Goal: Task Accomplishment & Management: Manage account settings

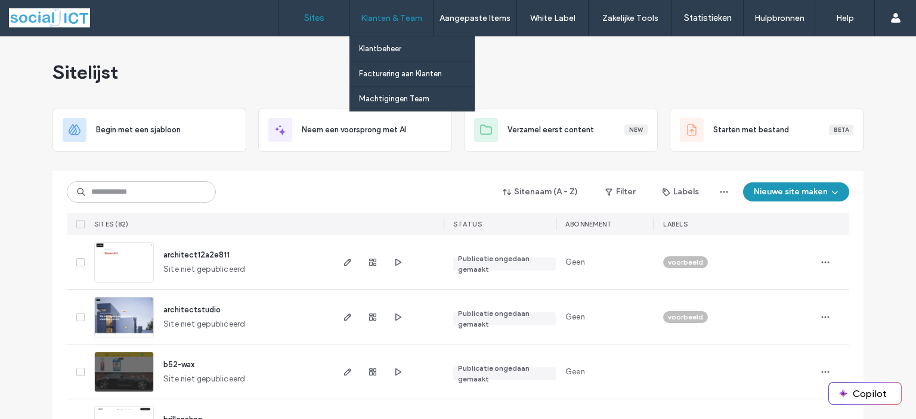
click at [394, 18] on label "Klanten & Team" at bounding box center [391, 18] width 61 height 10
click at [384, 52] on label "Klantbeheer" at bounding box center [380, 48] width 42 height 9
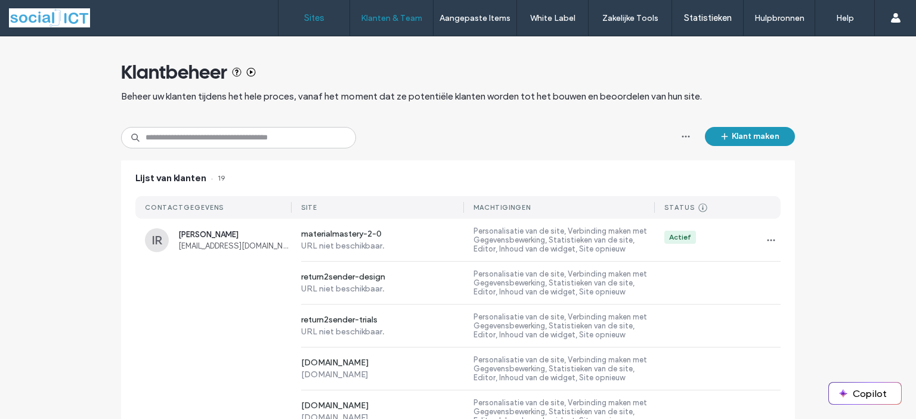
click at [308, 21] on label "Sites" at bounding box center [314, 18] width 20 height 11
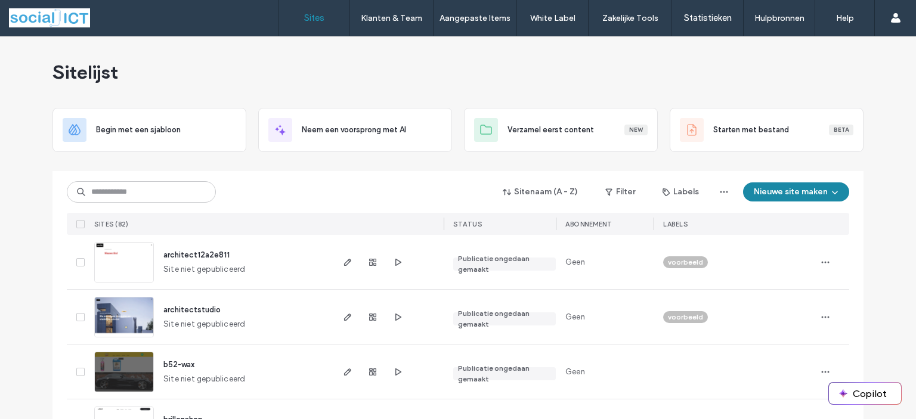
click at [786, 193] on button "Nieuwe site maken" at bounding box center [796, 191] width 106 height 19
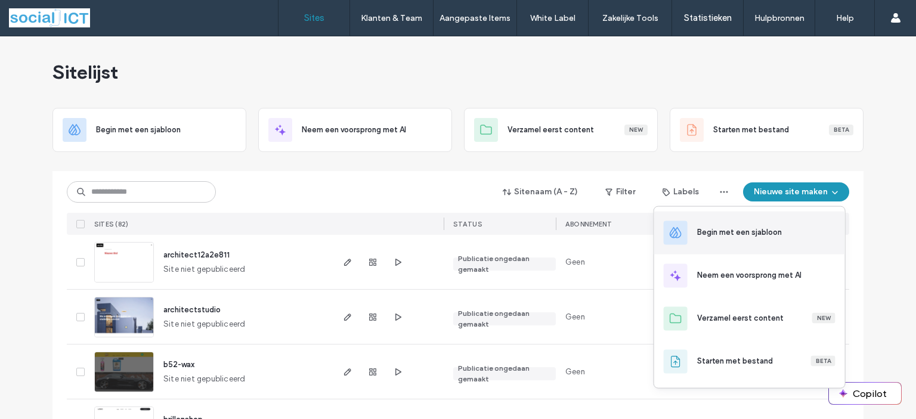
click at [734, 234] on div "Begin met een sjabloon" at bounding box center [739, 233] width 85 height 12
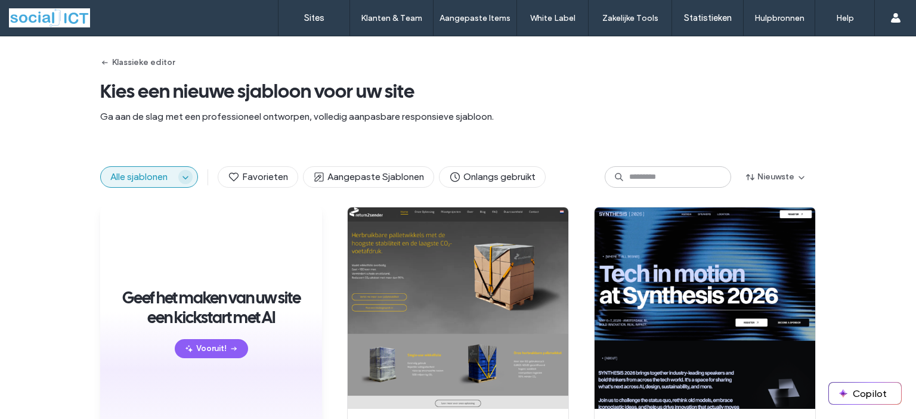
click at [182, 177] on use "button" at bounding box center [184, 178] width 5 height 3
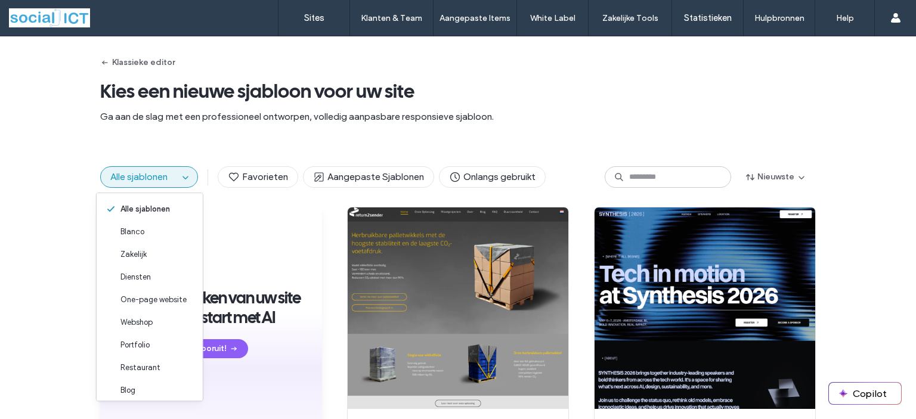
click at [54, 174] on div "Alle sjablonen Favorieten Aangepaste Sjablonen Onlangs gebruikt Nieuwste" at bounding box center [458, 177] width 916 height 60
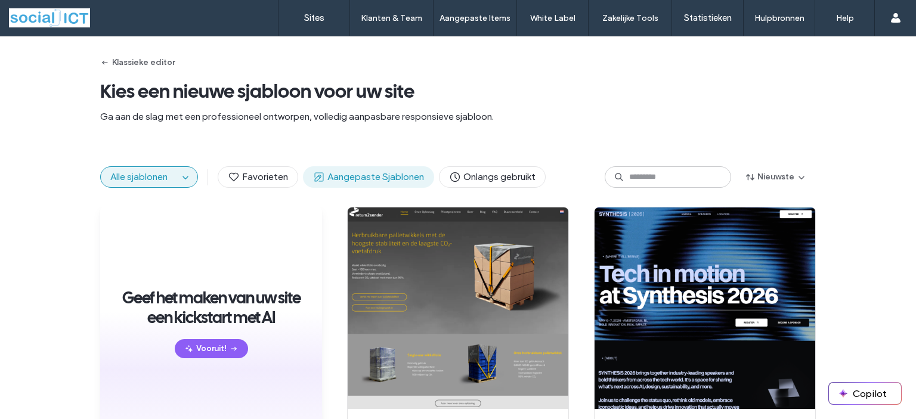
click at [389, 172] on span "Aangepaste Sjablonen" at bounding box center [368, 177] width 111 height 13
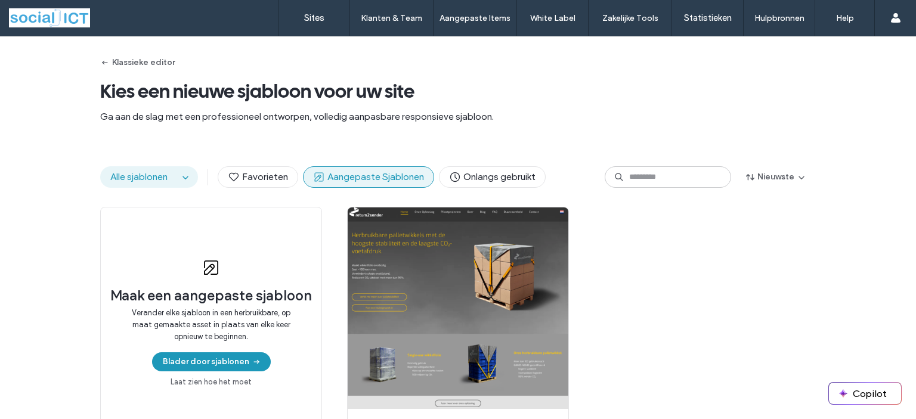
click at [148, 178] on span "Alle sjablonen" at bounding box center [138, 176] width 57 height 11
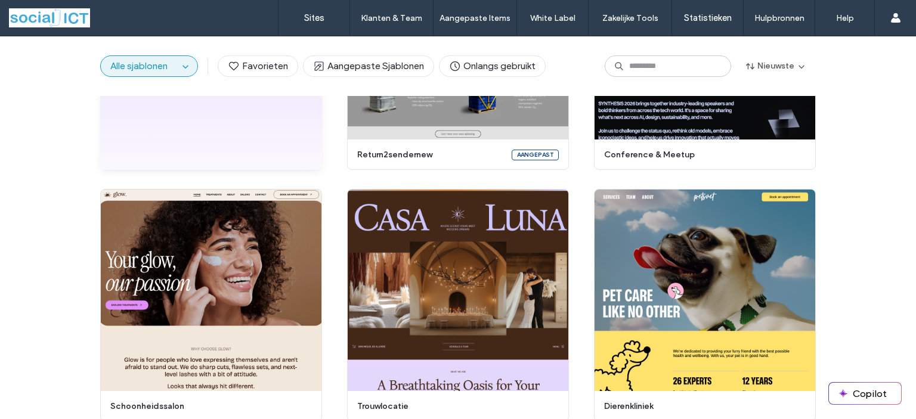
scroll to position [31, 0]
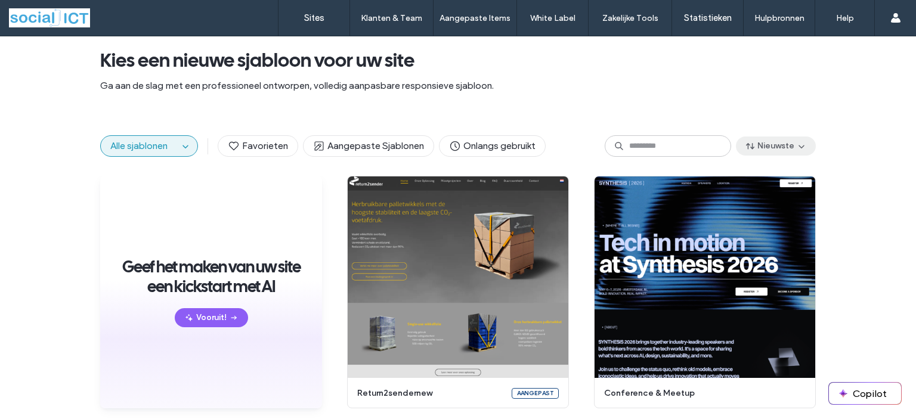
click at [780, 145] on button "Nieuwste" at bounding box center [776, 146] width 80 height 19
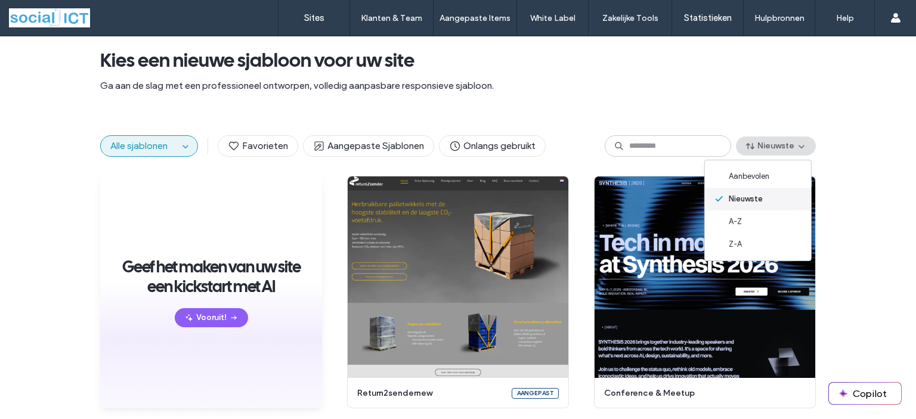
click at [766, 197] on div "Nieuwste" at bounding box center [758, 199] width 106 height 23
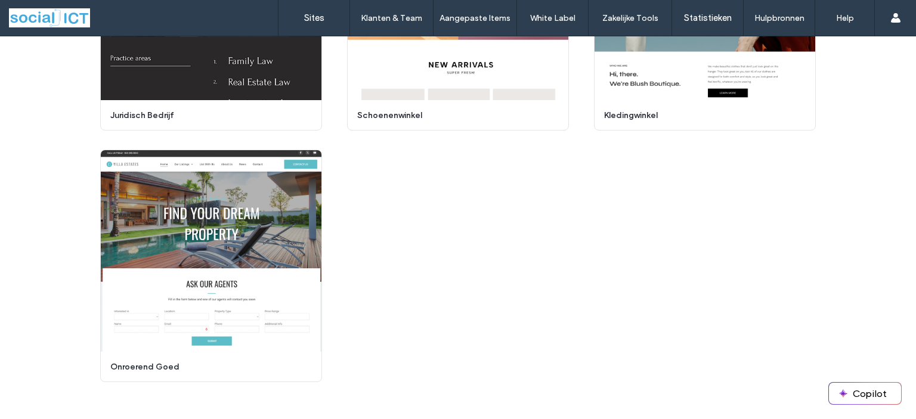
scroll to position [2018, 0]
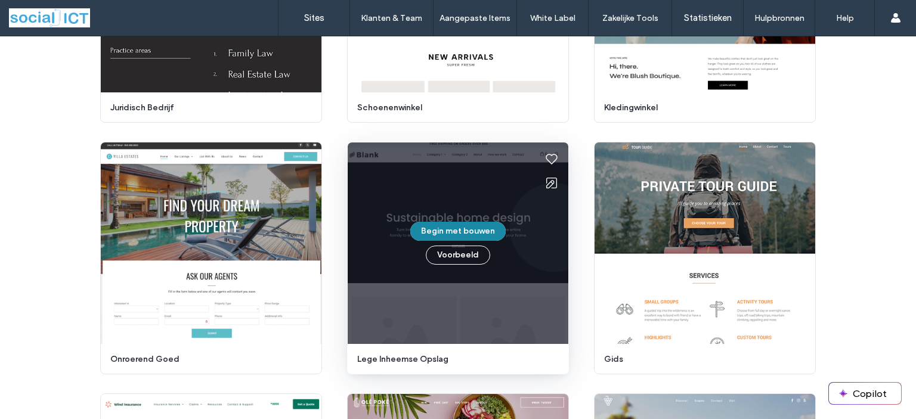
click at [453, 231] on button "Begin met bouwen" at bounding box center [457, 231] width 95 height 19
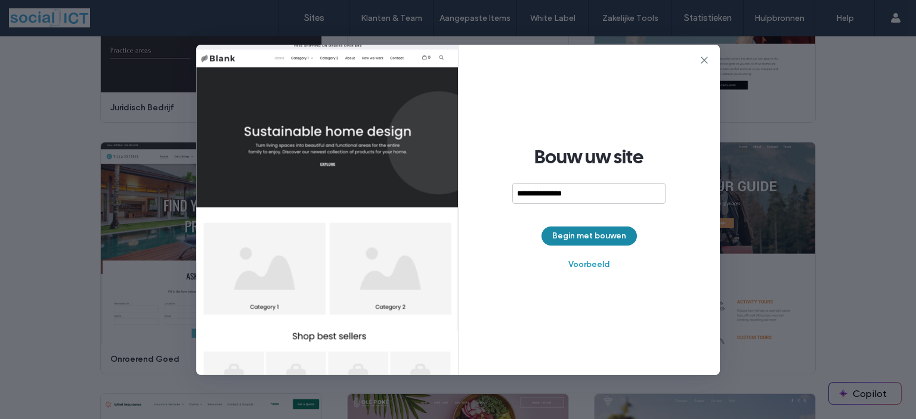
type input "**********"
click at [583, 234] on button "Begin met bouwen" at bounding box center [588, 236] width 95 height 19
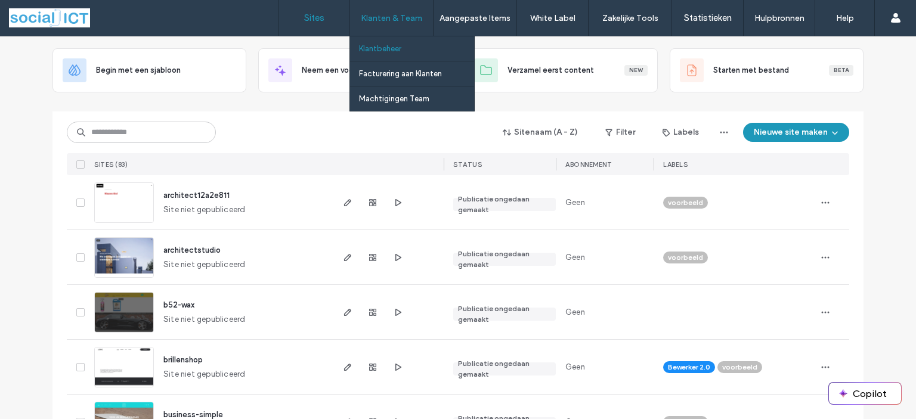
click at [386, 47] on label "Klantbeheer" at bounding box center [380, 48] width 42 height 9
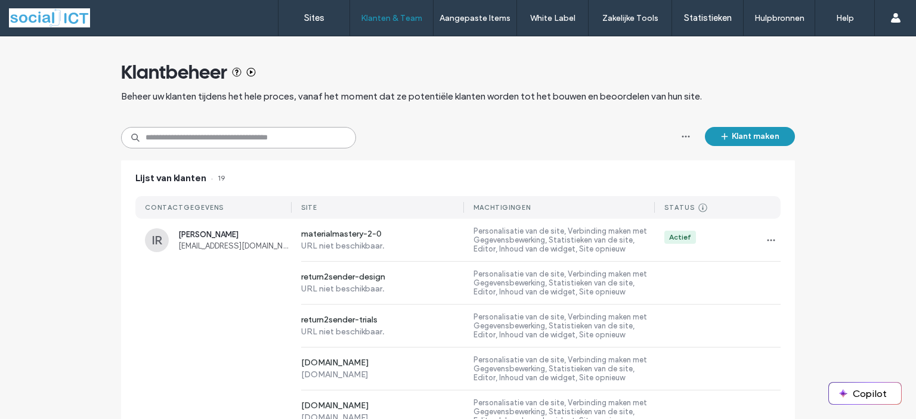
click at [219, 141] on input at bounding box center [238, 137] width 235 height 21
type input "****"
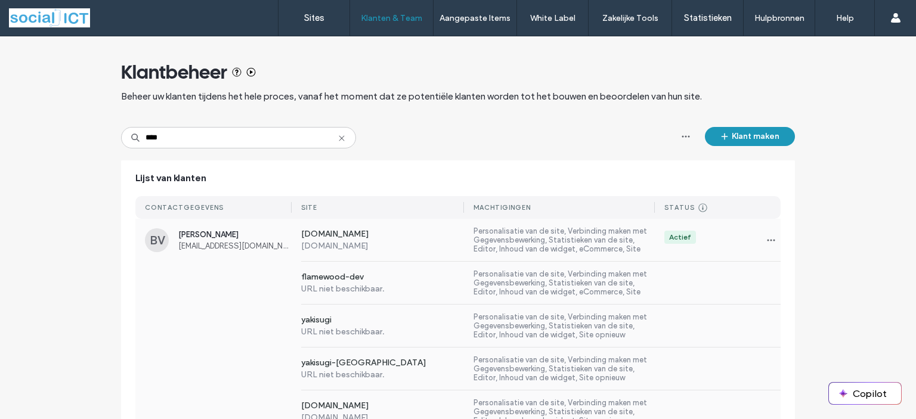
click at [219, 239] on span "Bart Van Herreweghe" at bounding box center [234, 234] width 113 height 9
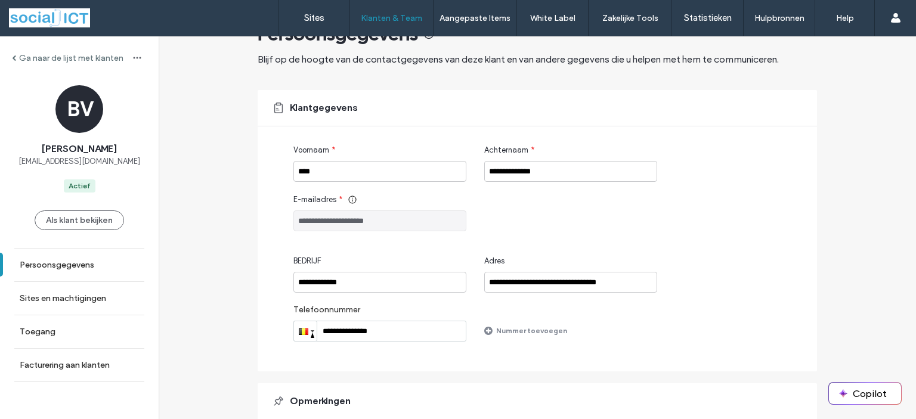
scroll to position [60, 0]
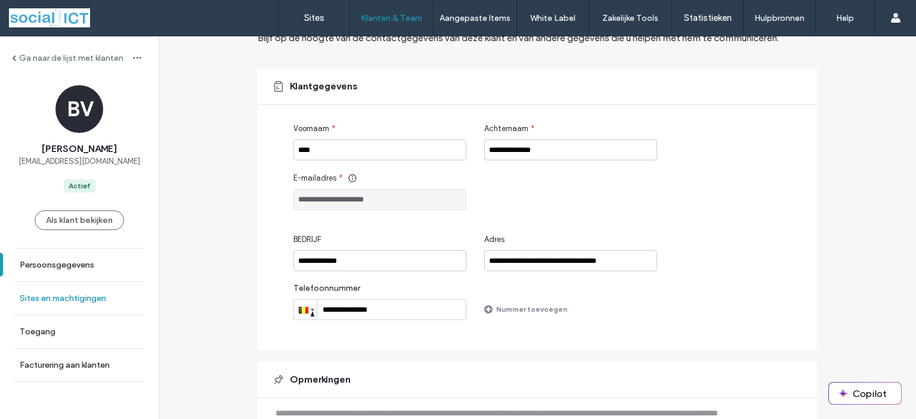
click at [66, 302] on label "Sites en machtigingen" at bounding box center [63, 298] width 86 height 10
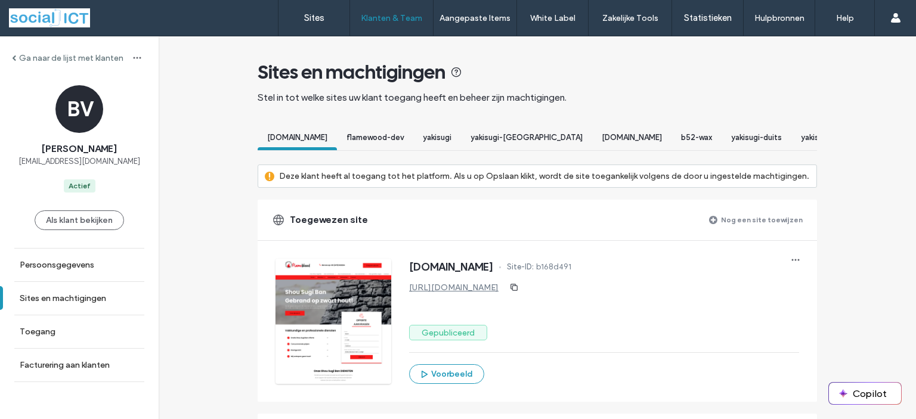
scroll to position [0, 231]
click at [761, 230] on label "Nog een site toewijzen" at bounding box center [762, 219] width 82 height 21
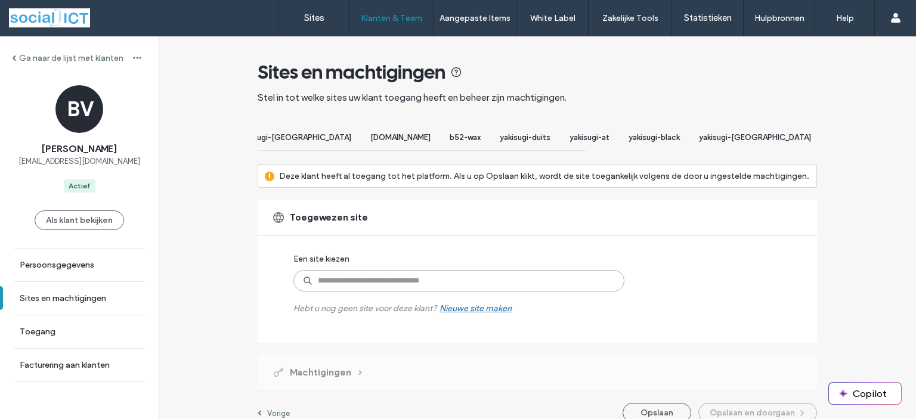
click at [341, 292] on input at bounding box center [458, 280] width 331 height 21
type input "****"
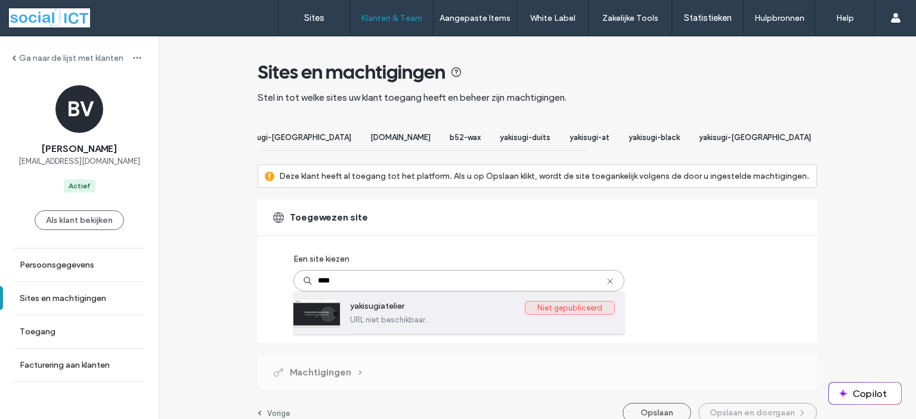
click at [398, 315] on label "yakisugiatelier" at bounding box center [437, 308] width 175 height 14
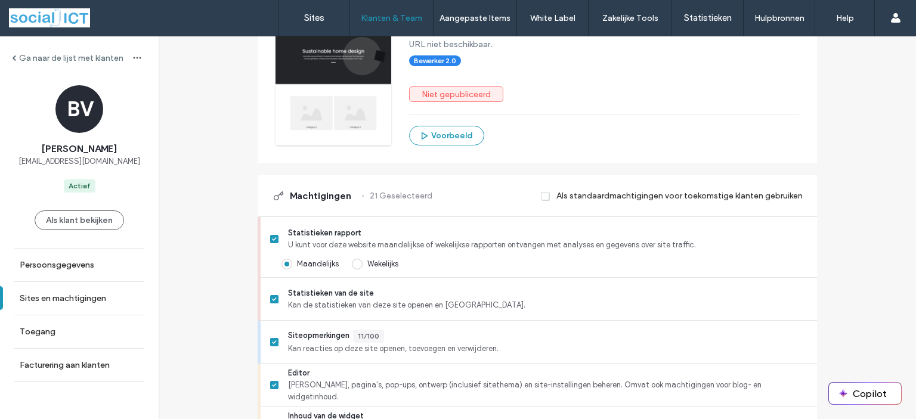
scroll to position [358, 0]
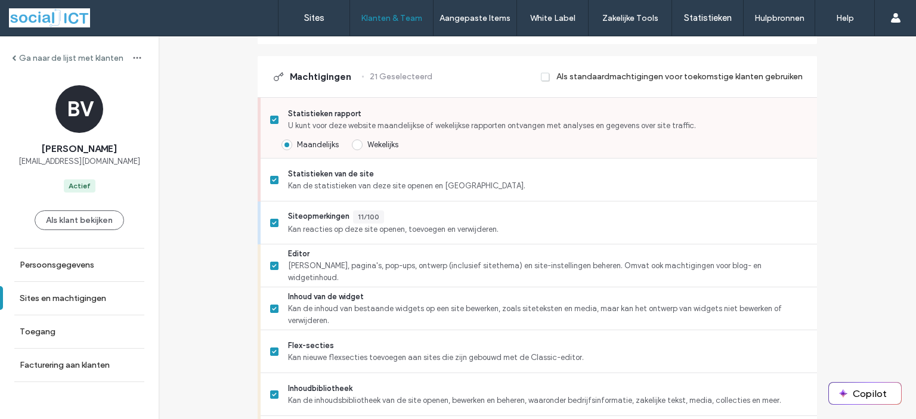
click at [353, 150] on span at bounding box center [357, 145] width 11 height 11
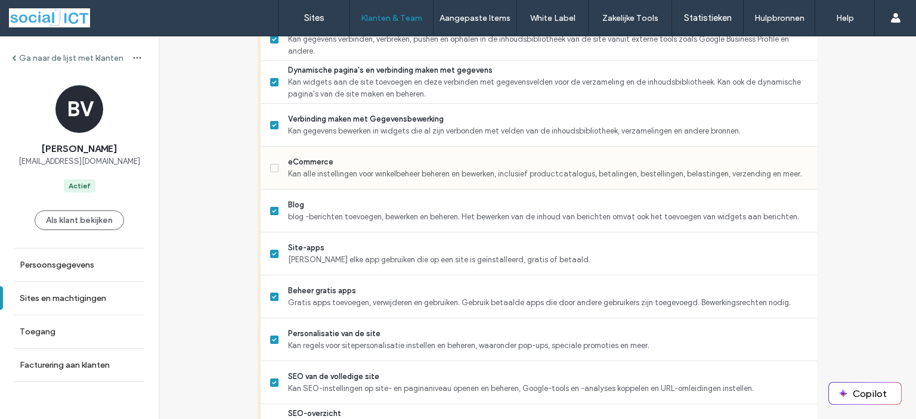
scroll to position [775, 0]
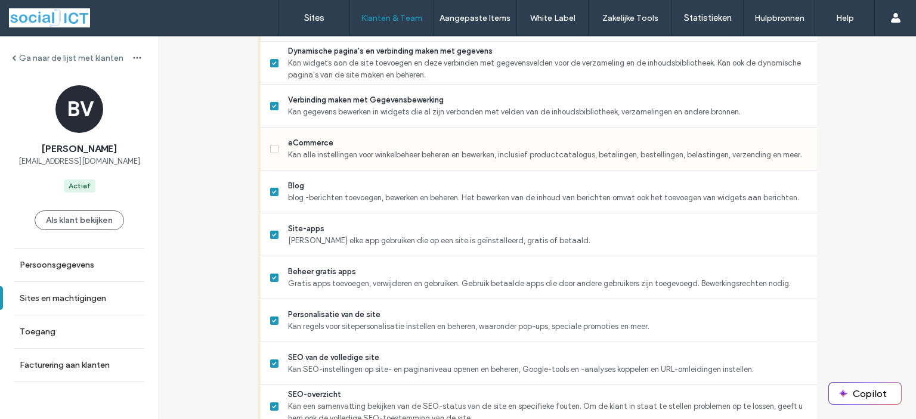
click at [271, 153] on span at bounding box center [274, 149] width 8 height 8
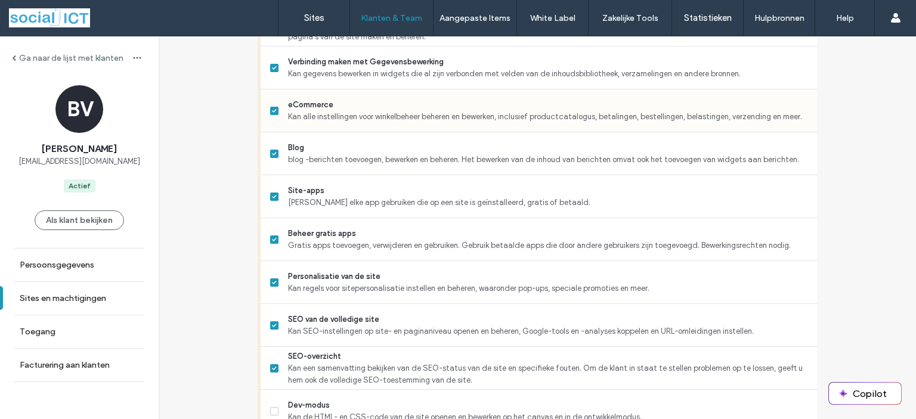
scroll to position [835, 0]
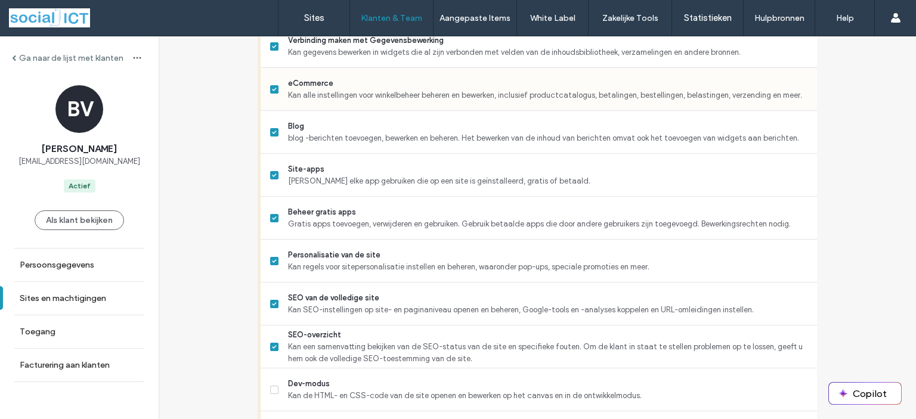
click at [272, 94] on span at bounding box center [274, 89] width 8 height 8
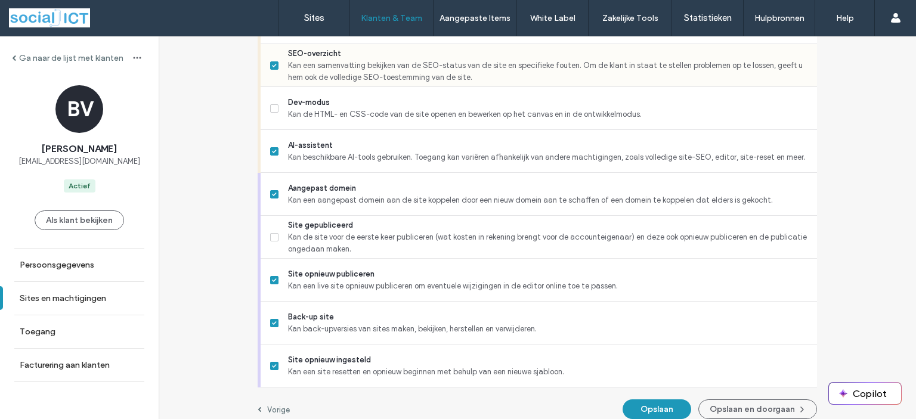
scroll to position [1137, 0]
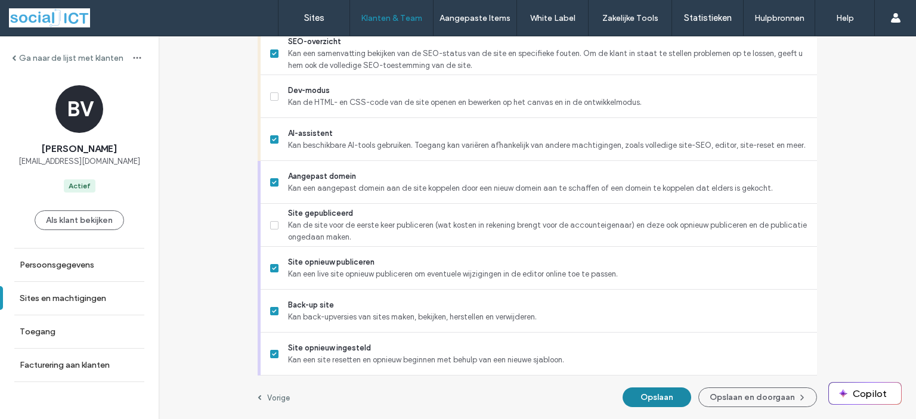
click at [659, 400] on button "Opslaan" at bounding box center [657, 398] width 69 height 20
click at [310, 17] on label "Sites" at bounding box center [314, 18] width 20 height 11
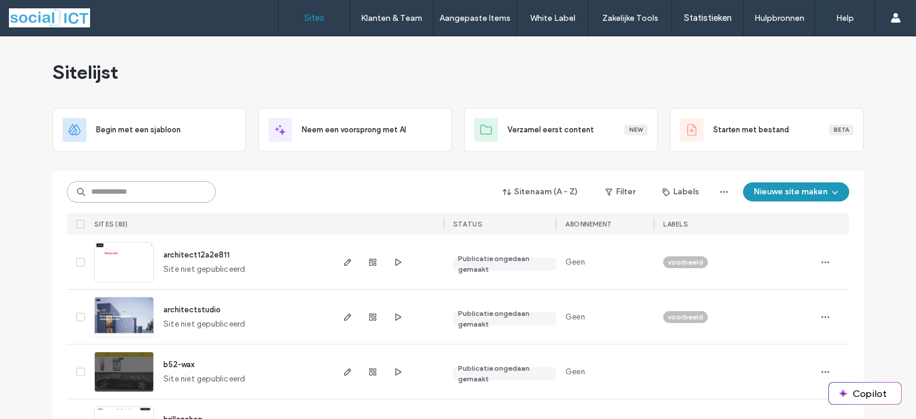
click at [127, 194] on input at bounding box center [141, 191] width 149 height 21
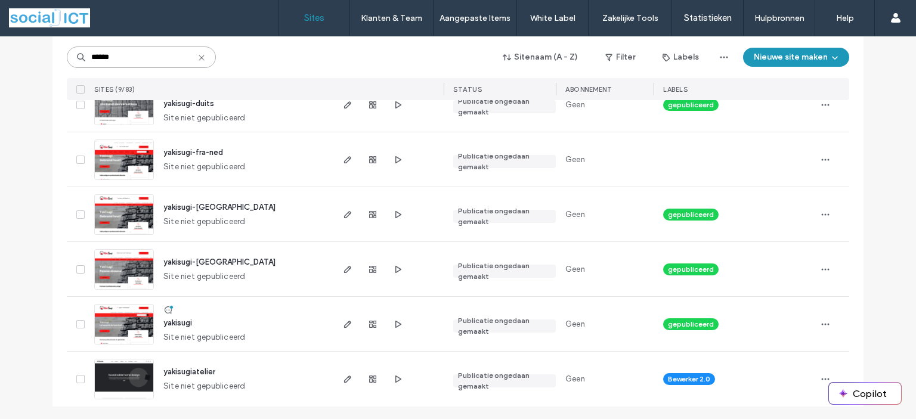
scroll to position [323, 0]
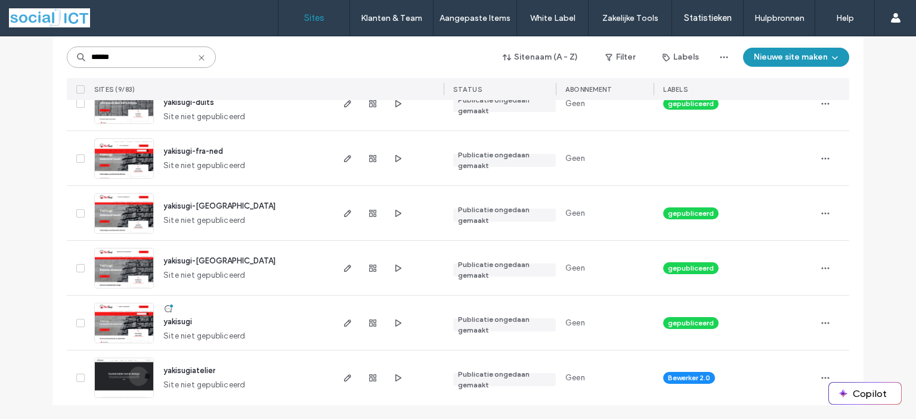
type input "******"
click at [187, 369] on span "yakisugiatelier" at bounding box center [189, 370] width 52 height 9
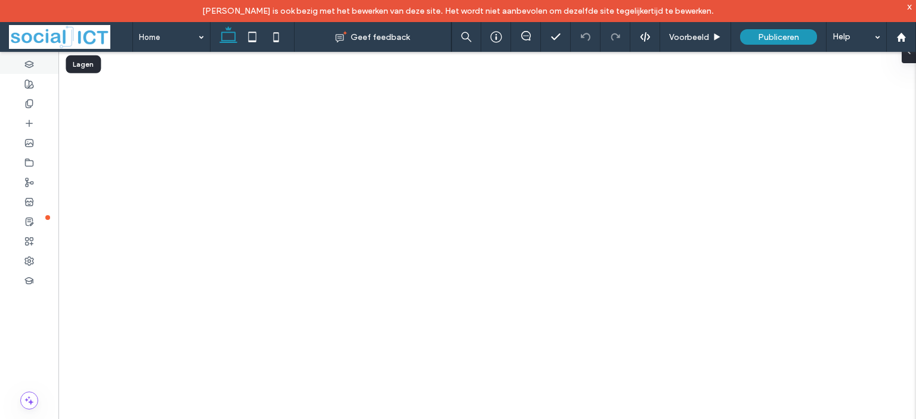
click at [30, 66] on use at bounding box center [29, 64] width 8 height 7
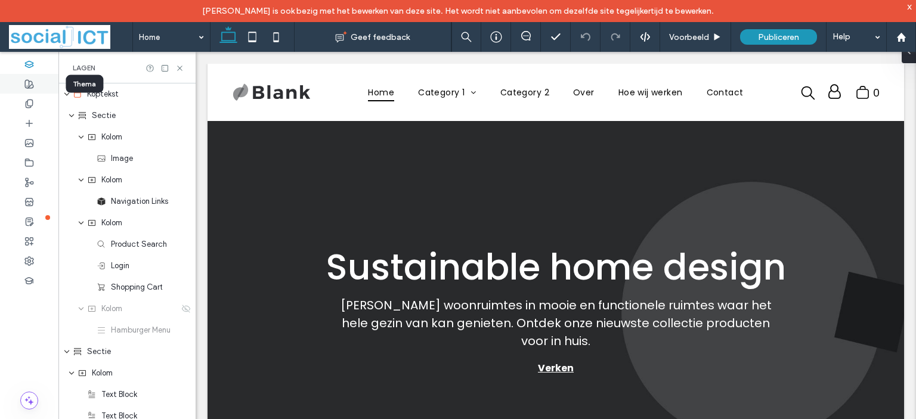
click at [29, 85] on use at bounding box center [29, 84] width 8 height 8
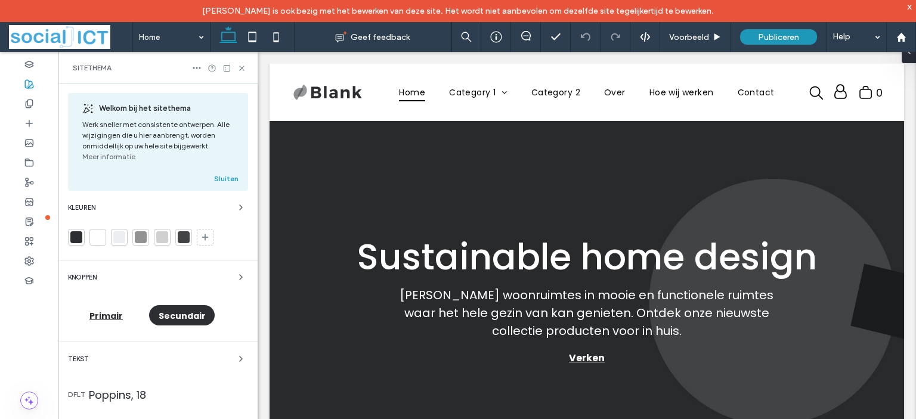
click at [120, 274] on div "Knoppen" at bounding box center [158, 277] width 180 height 14
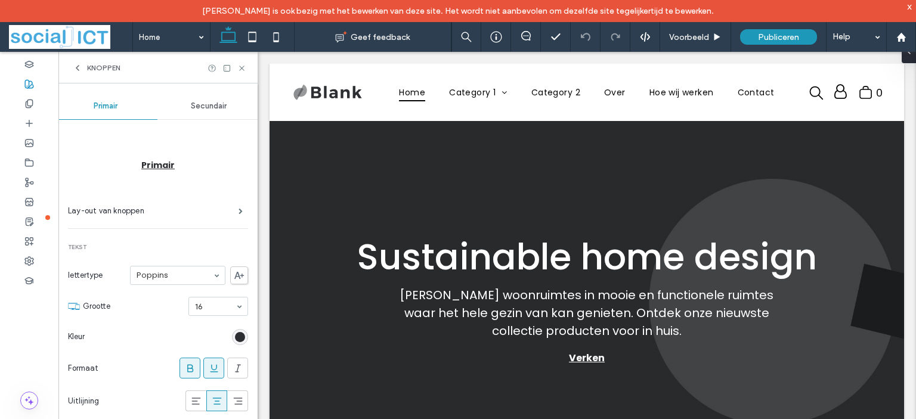
click at [83, 67] on div "Knoppen" at bounding box center [97, 68] width 48 height 10
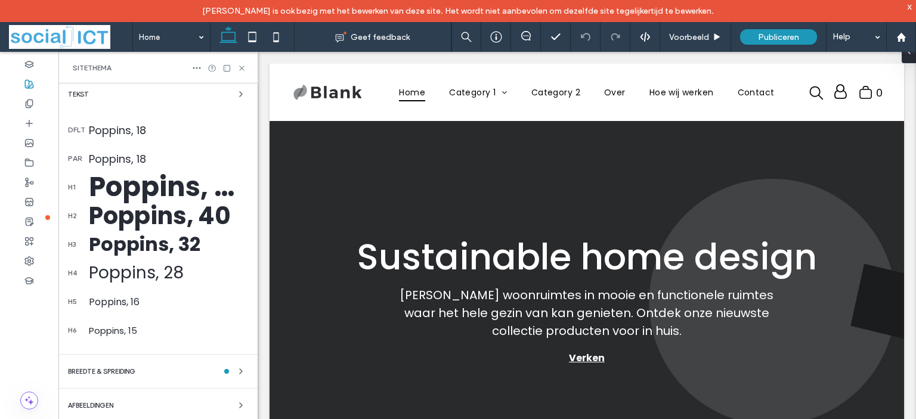
scroll to position [279, 0]
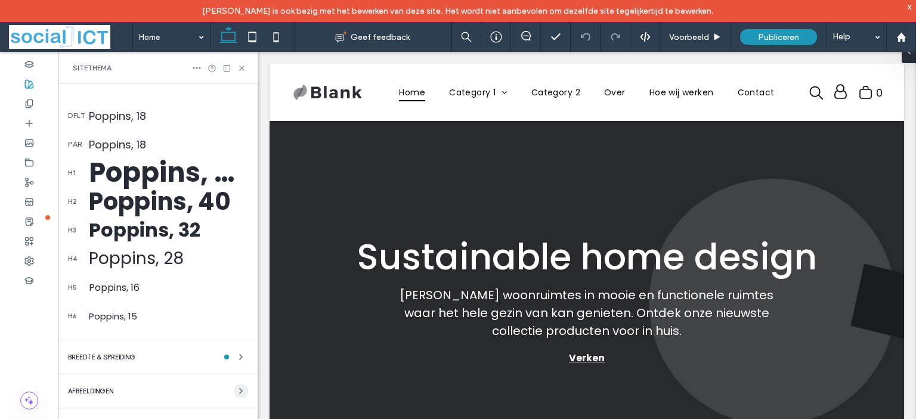
click at [240, 391] on use "button" at bounding box center [241, 391] width 2 height 5
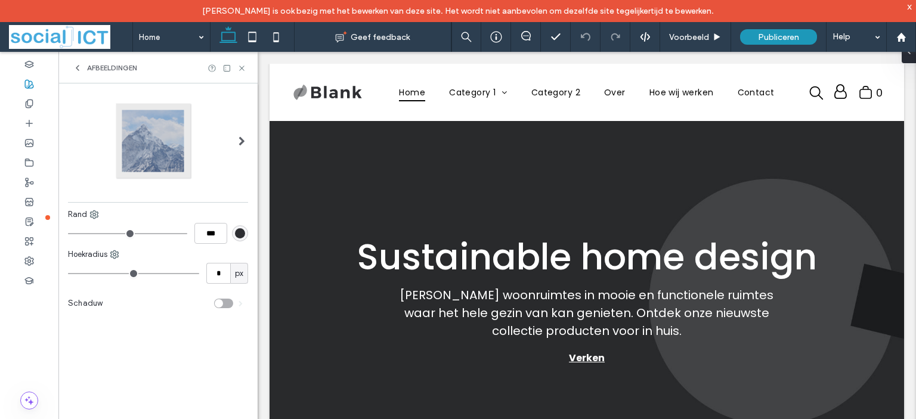
scroll to position [0, 0]
click at [78, 67] on icon at bounding box center [78, 68] width 10 height 10
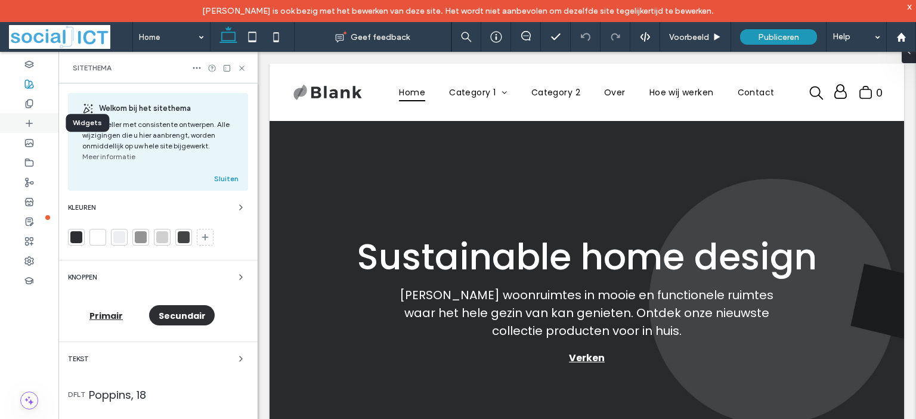
click at [28, 123] on use at bounding box center [29, 123] width 6 height 6
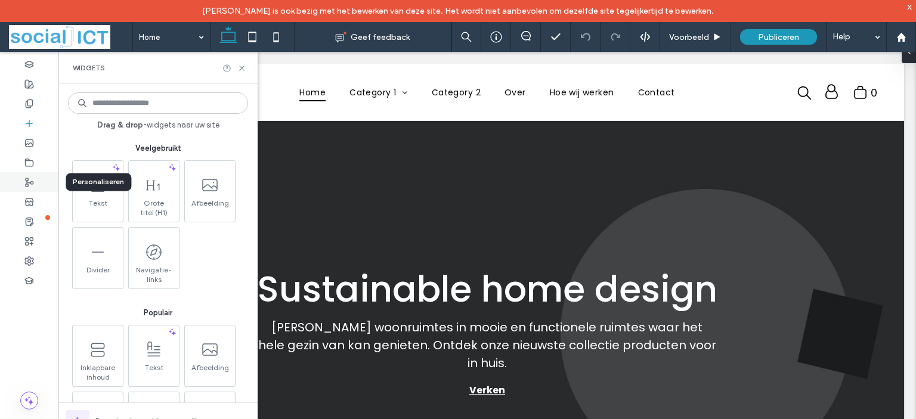
click at [29, 182] on icon at bounding box center [29, 183] width 10 height 10
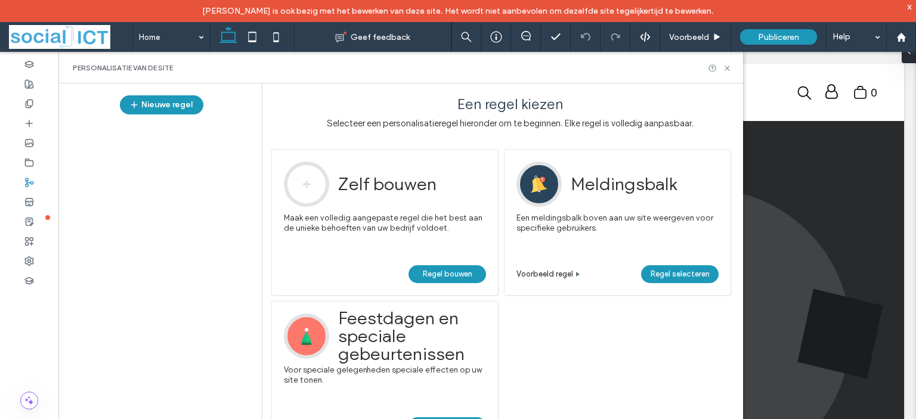
click at [30, 259] on icon at bounding box center [29, 261] width 10 height 10
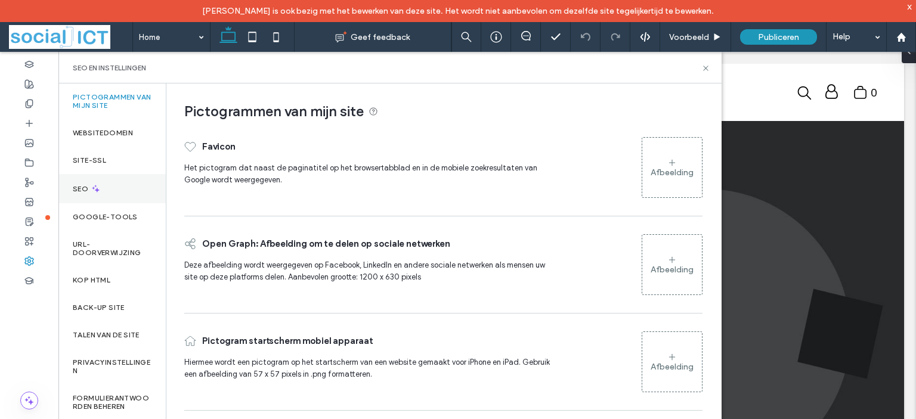
click at [106, 190] on div "SEO" at bounding box center [111, 188] width 107 height 29
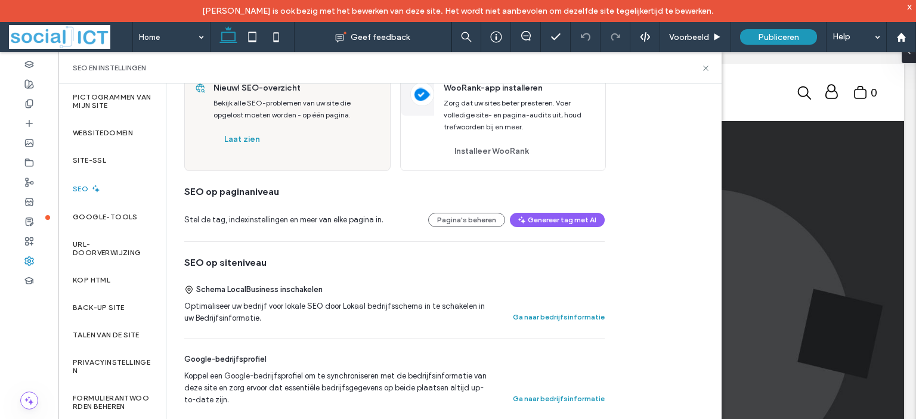
scroll to position [60, 0]
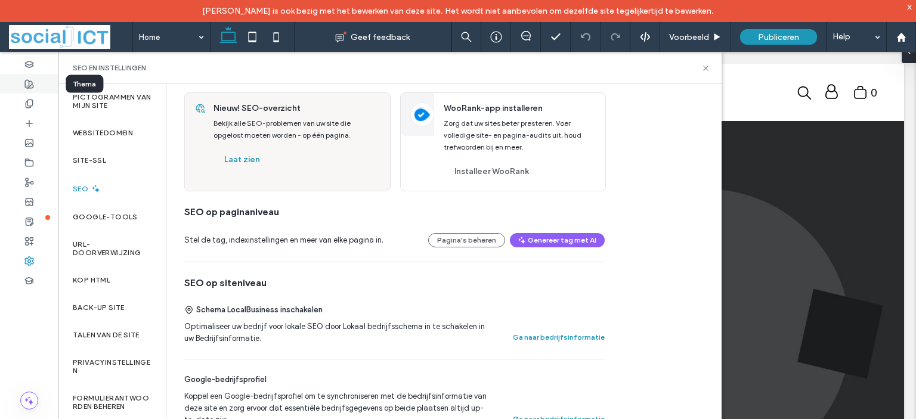
click at [27, 83] on icon at bounding box center [29, 84] width 10 height 10
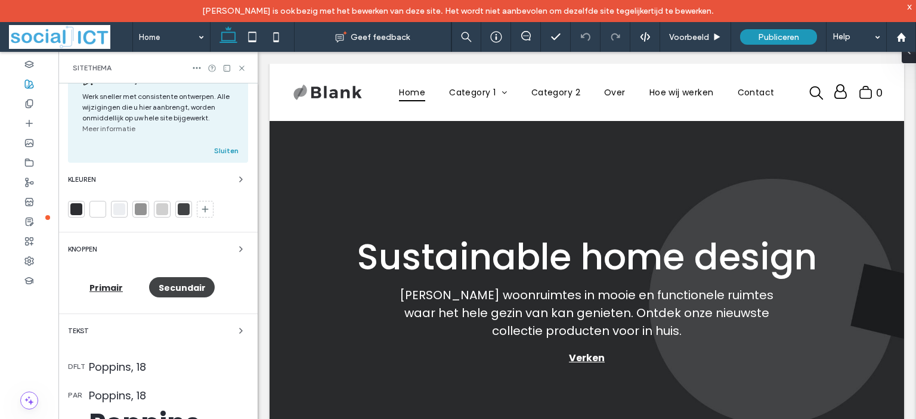
scroll to position [0, 0]
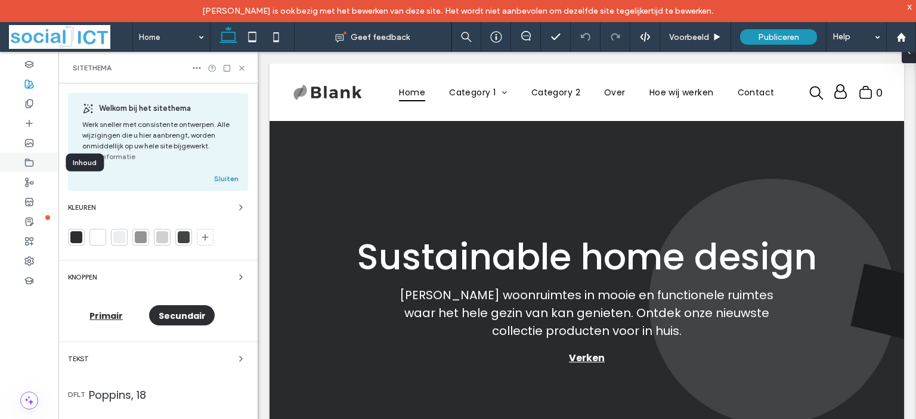
click at [30, 163] on icon at bounding box center [29, 163] width 10 height 10
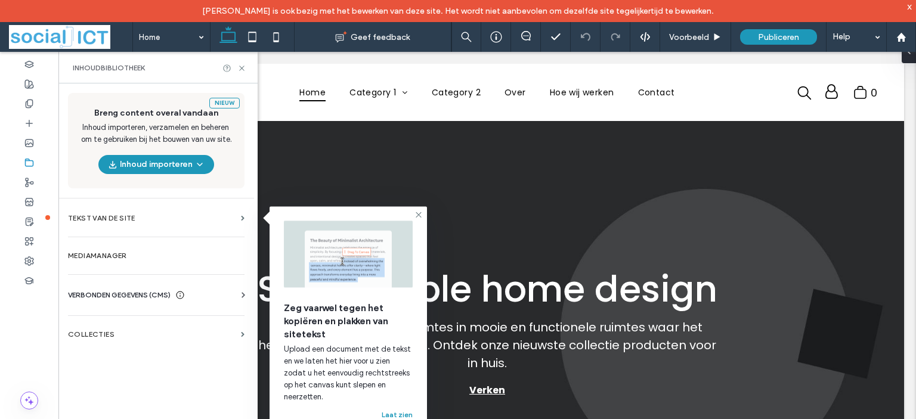
click at [131, 292] on span "VERBONDEN GEGEVENS (CMS)" at bounding box center [119, 295] width 103 height 12
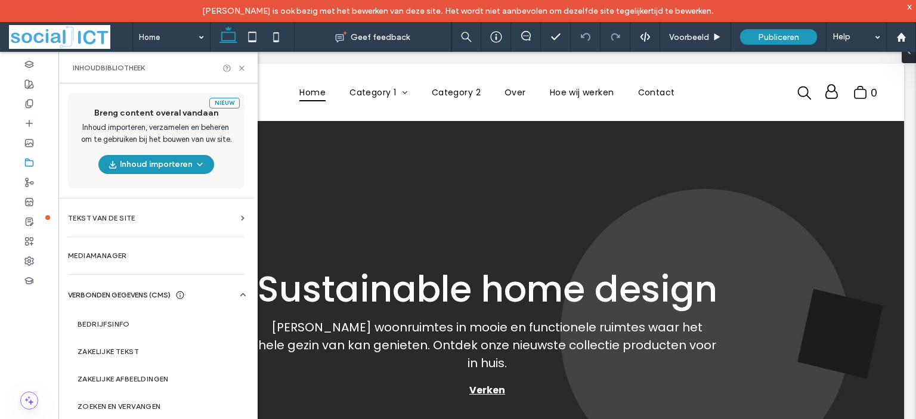
click at [147, 292] on span "VERBONDEN GEGEVENS (CMS)" at bounding box center [119, 295] width 103 height 12
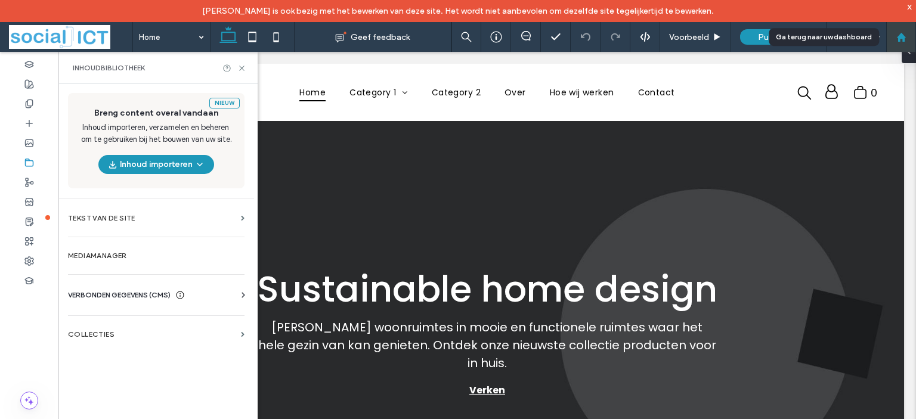
click at [895, 37] on div at bounding box center [901, 37] width 29 height 10
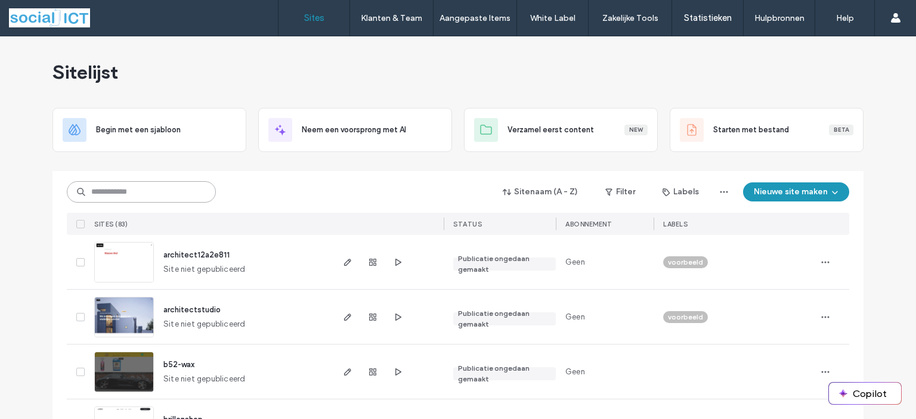
click at [136, 192] on input at bounding box center [141, 191] width 149 height 21
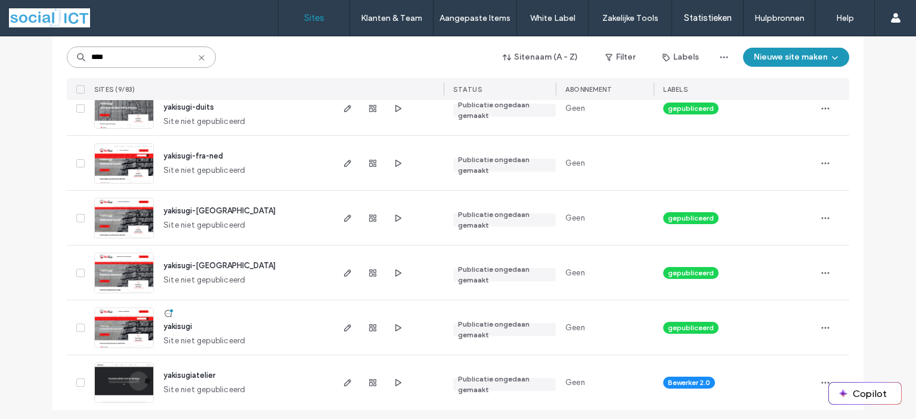
scroll to position [323, 0]
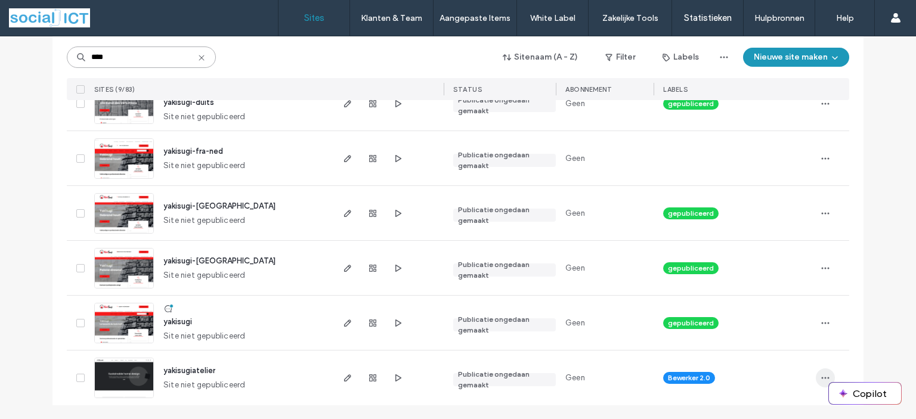
type input "****"
click at [822, 378] on use "button" at bounding box center [826, 378] width 8 height 2
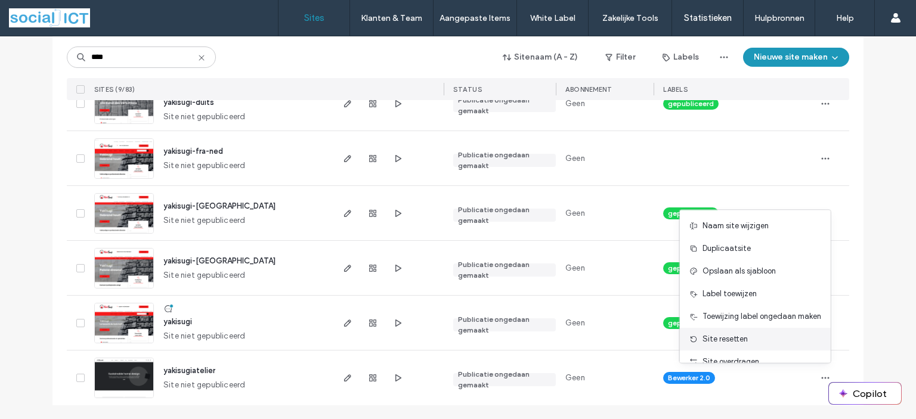
click at [709, 338] on span "Site resetten" at bounding box center [724, 339] width 45 height 12
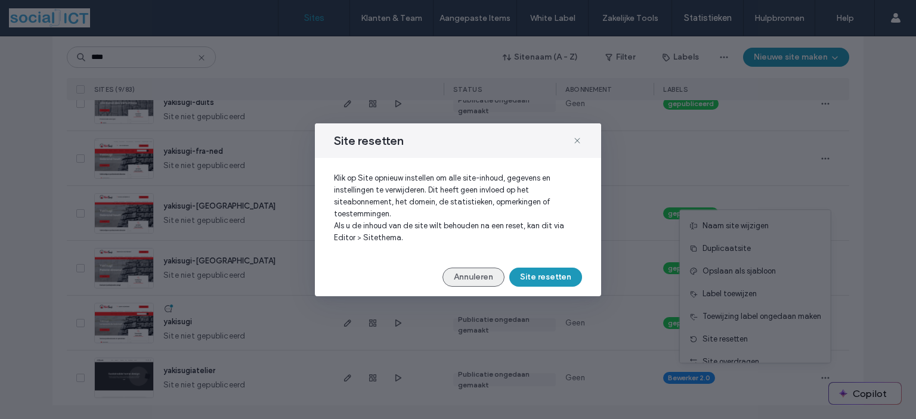
click at [467, 278] on button "Annuleren" at bounding box center [473, 277] width 62 height 19
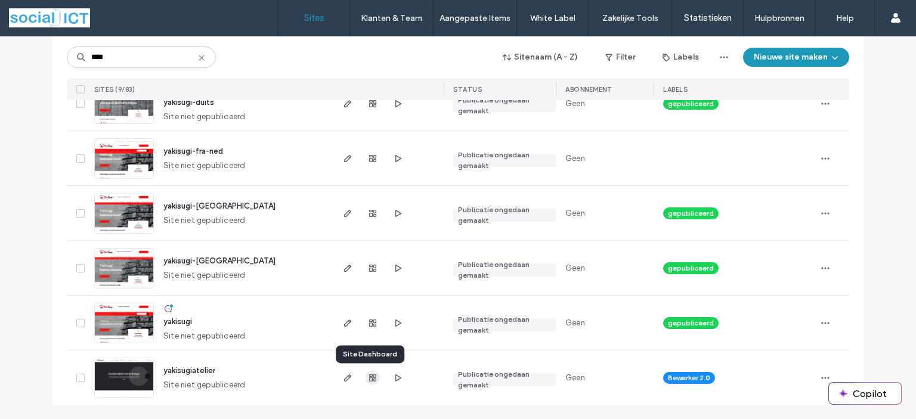
click at [369, 381] on use "button" at bounding box center [372, 377] width 7 height 7
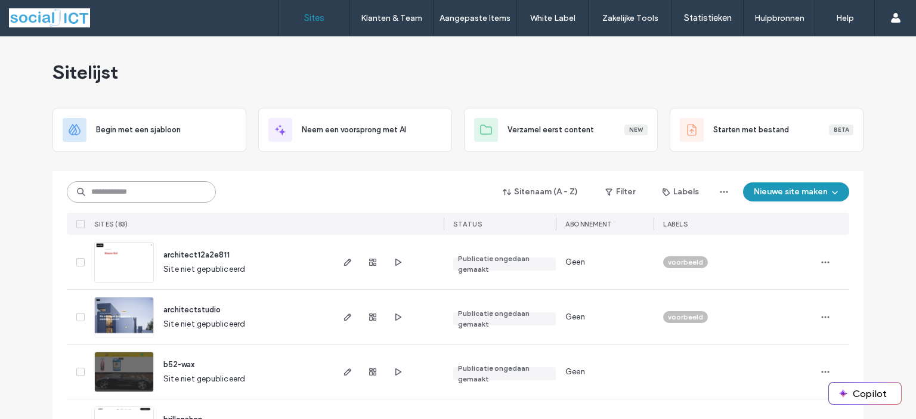
click at [140, 195] on input at bounding box center [141, 191] width 149 height 21
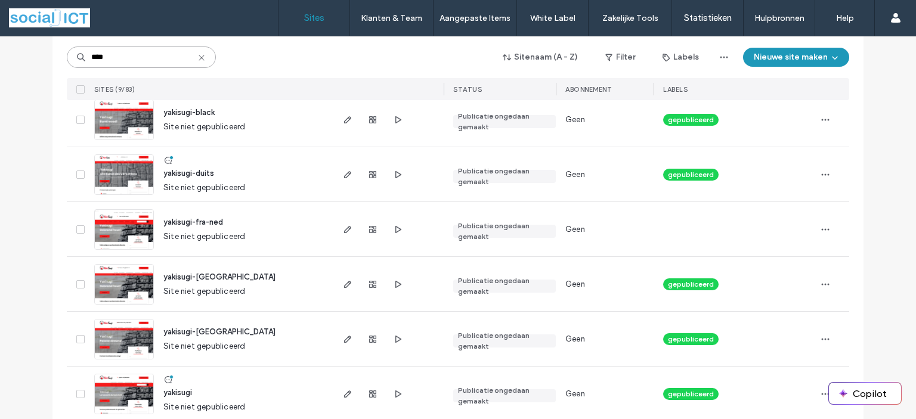
scroll to position [323, 0]
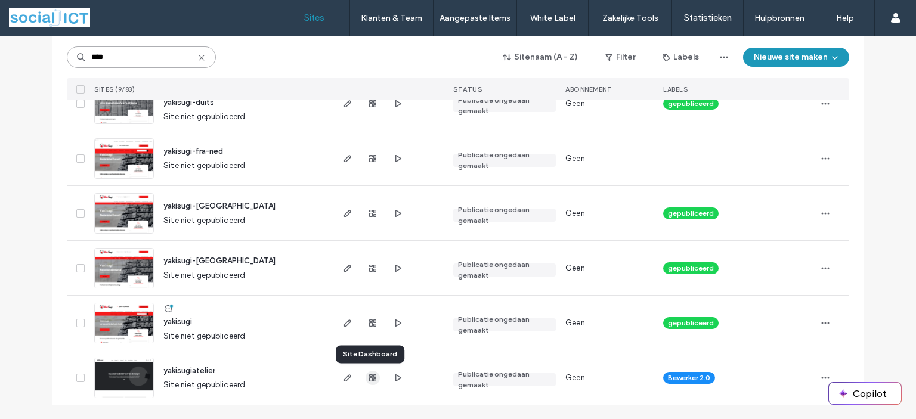
type input "****"
click at [369, 379] on use "button" at bounding box center [372, 377] width 7 height 7
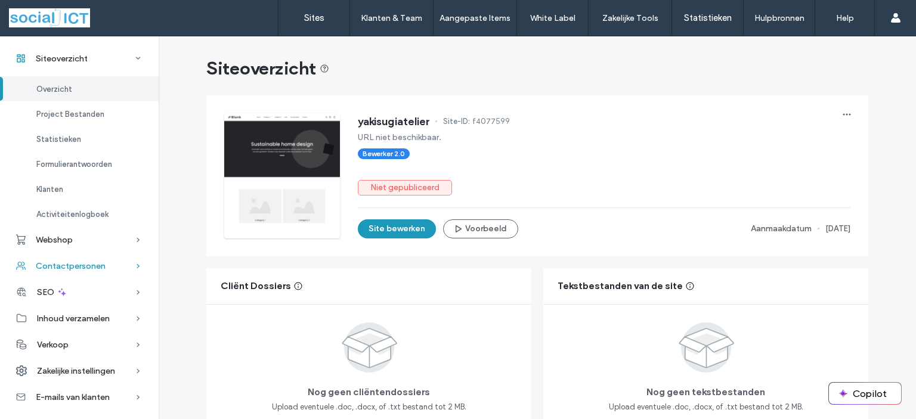
click at [134, 264] on icon at bounding box center [138, 266] width 12 height 12
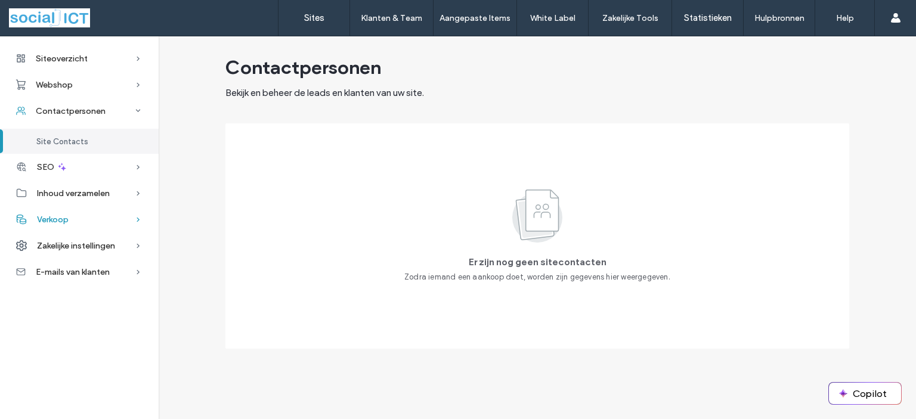
click at [138, 219] on use at bounding box center [138, 220] width 3 height 5
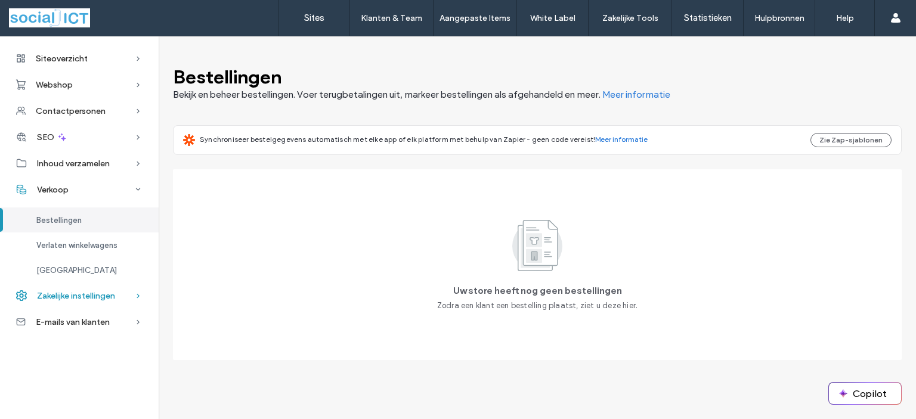
click at [124, 295] on div "Zakelijke instellingen" at bounding box center [79, 296] width 159 height 26
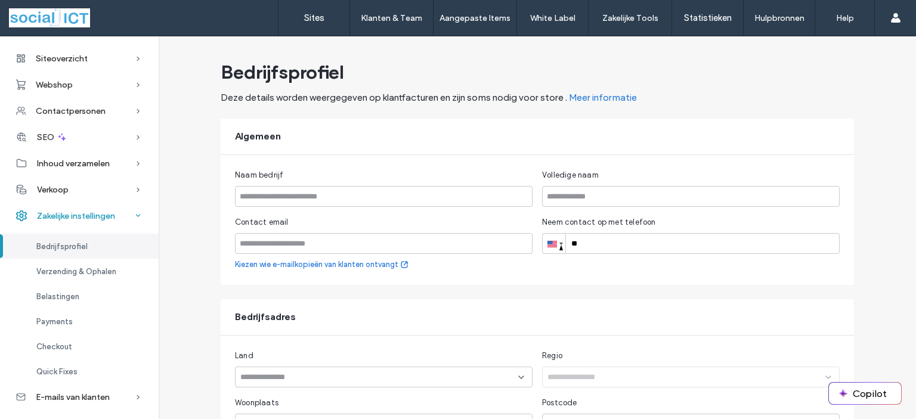
click at [132, 214] on icon at bounding box center [138, 216] width 12 height 12
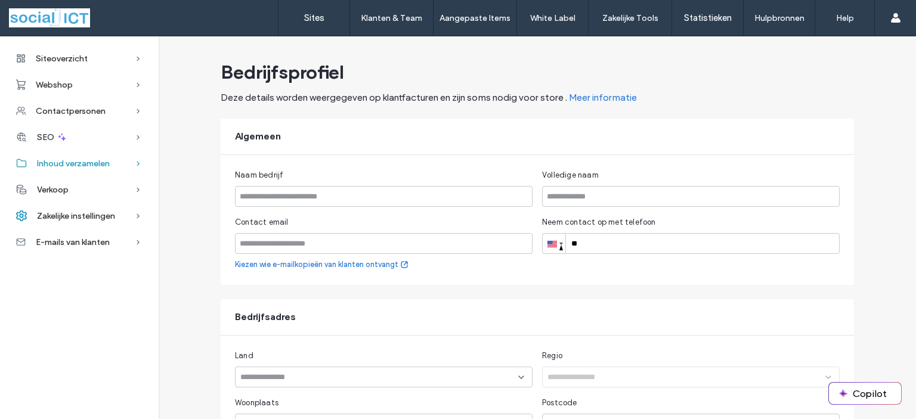
click at [135, 160] on icon at bounding box center [138, 163] width 12 height 12
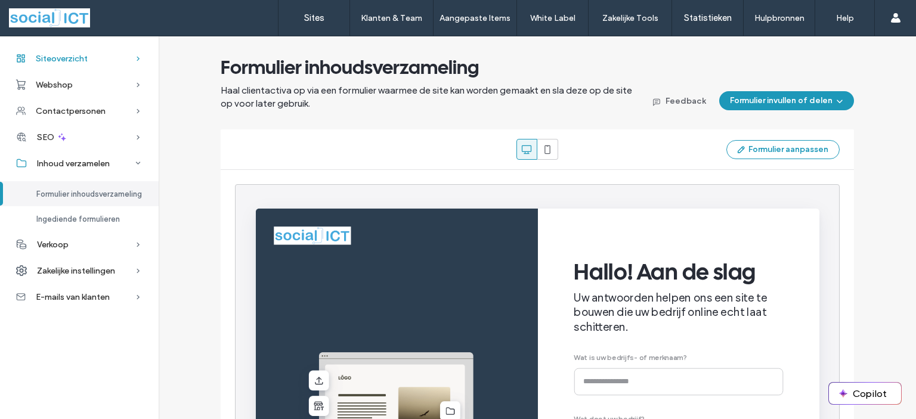
click at [67, 57] on span "Siteoverzicht" at bounding box center [62, 59] width 52 height 10
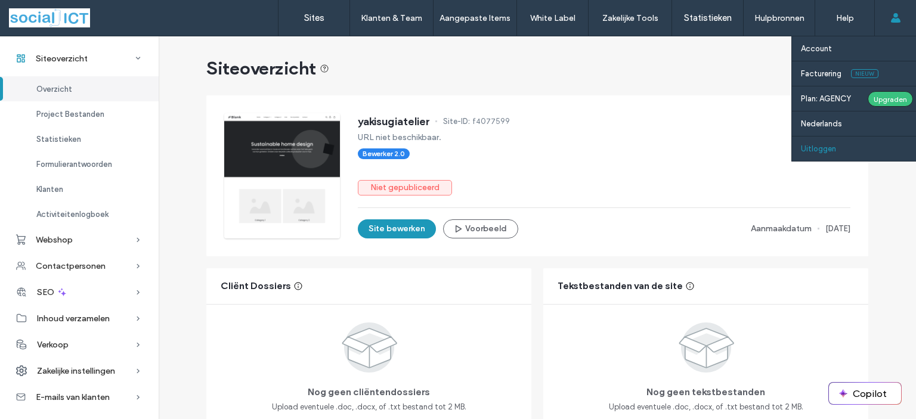
click at [813, 151] on label "Uitloggen" at bounding box center [818, 148] width 35 height 9
